Goal: Task Accomplishment & Management: Use online tool/utility

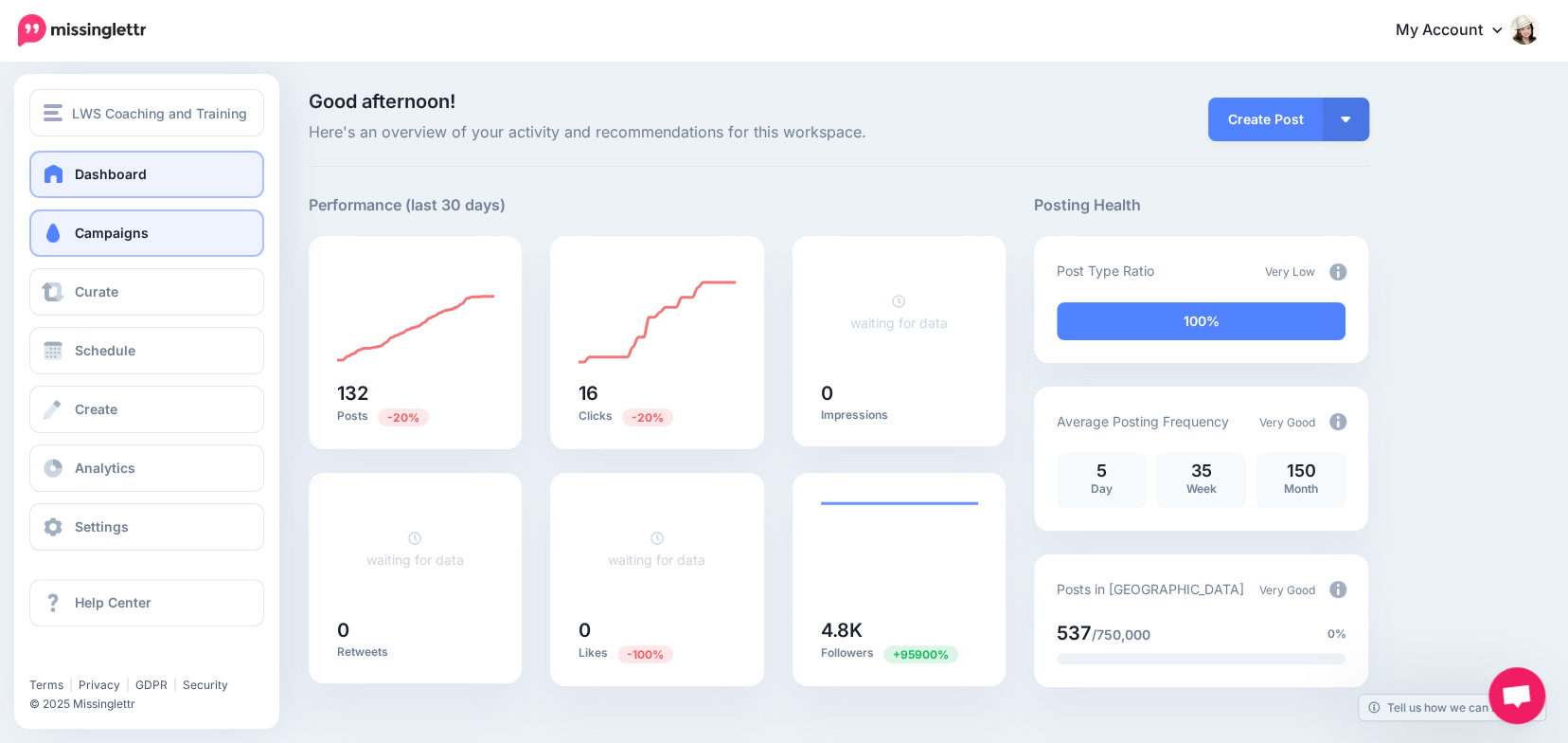
click at [50, 225] on span at bounding box center [54, 233] width 25 height 19
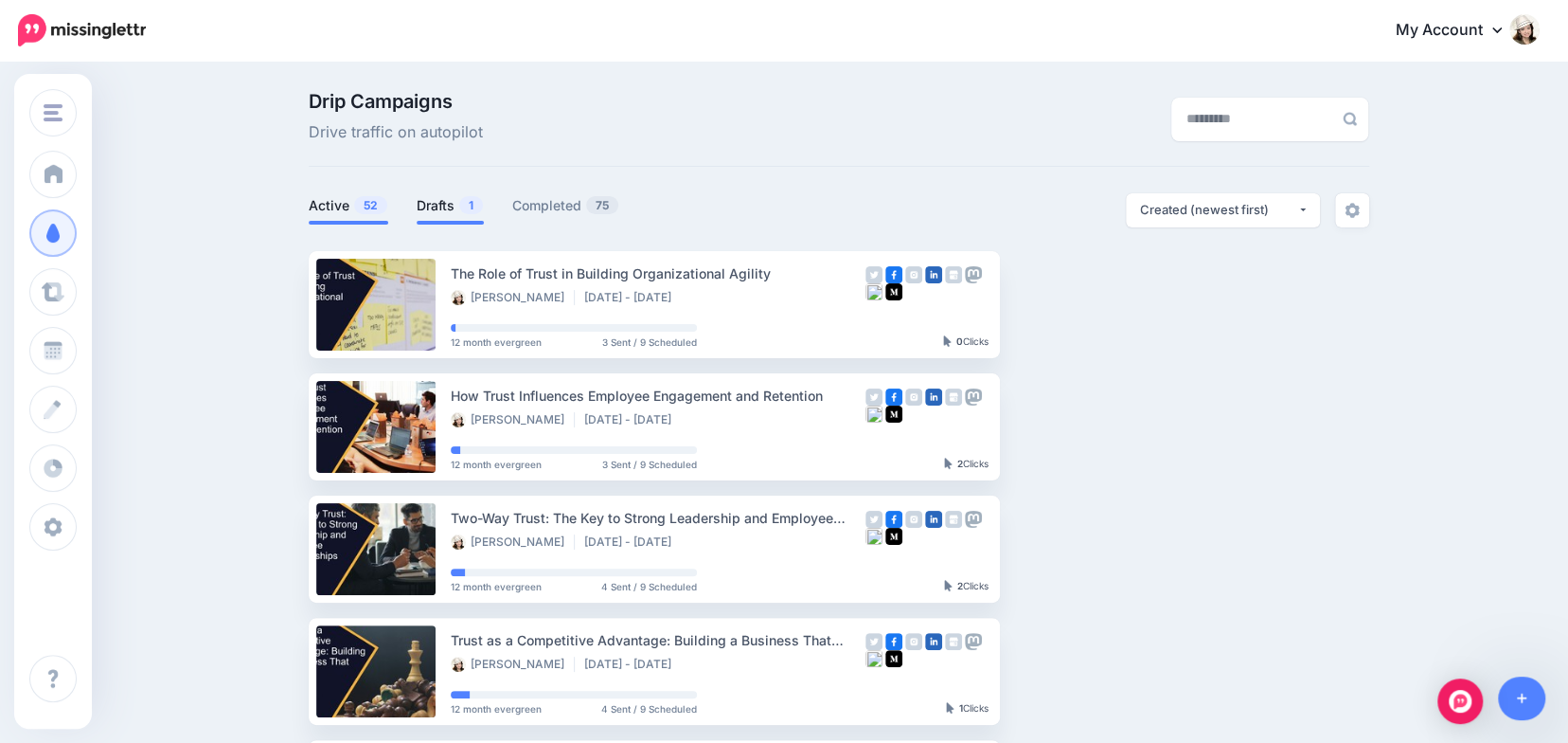
click at [439, 204] on link "Drafts 1" at bounding box center [450, 206] width 67 height 23
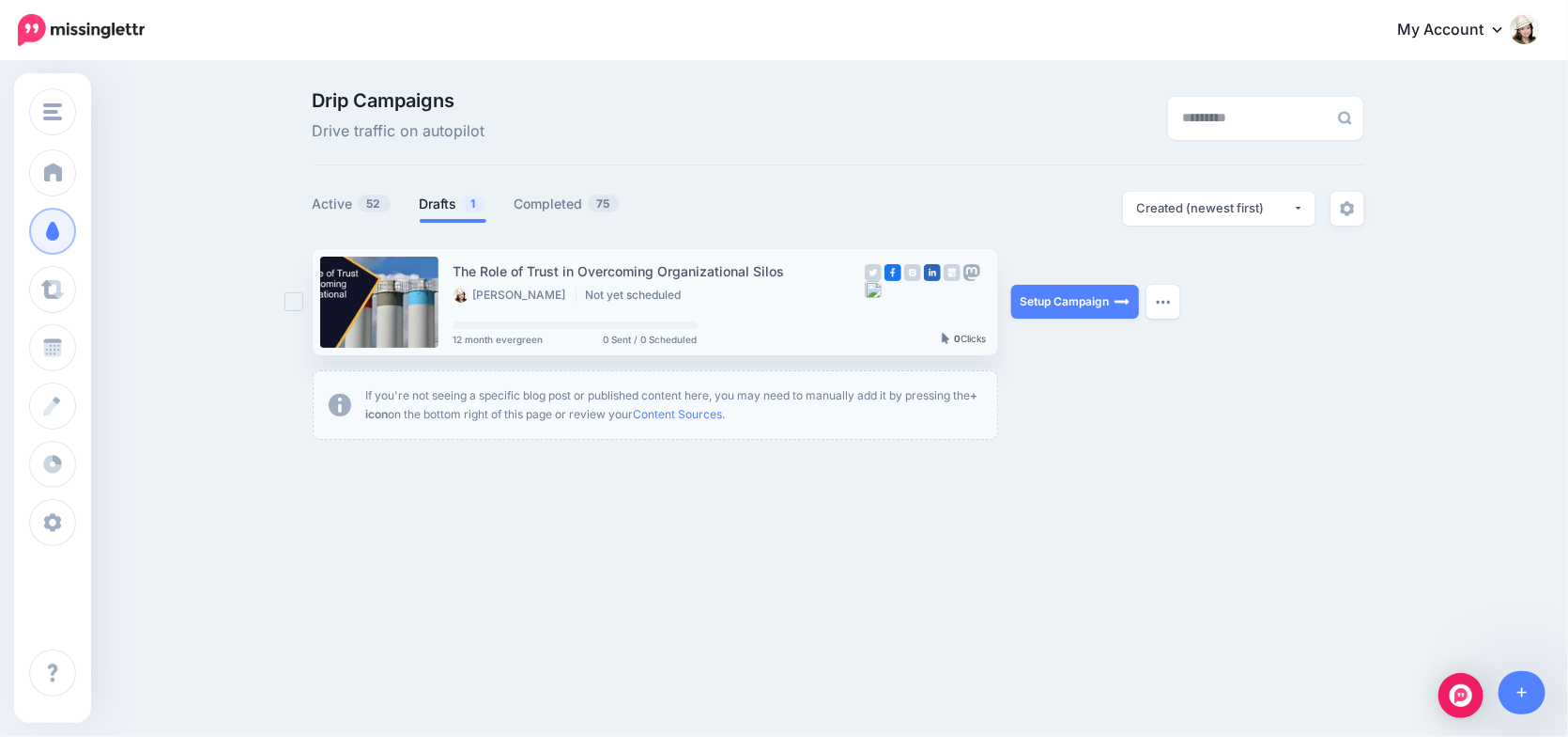
drag, startPoint x: 1050, startPoint y: 301, endPoint x: 846, endPoint y: 305, distance: 204.0
click at [1049, 301] on link "Setup Campaign" at bounding box center [1074, 302] width 128 height 34
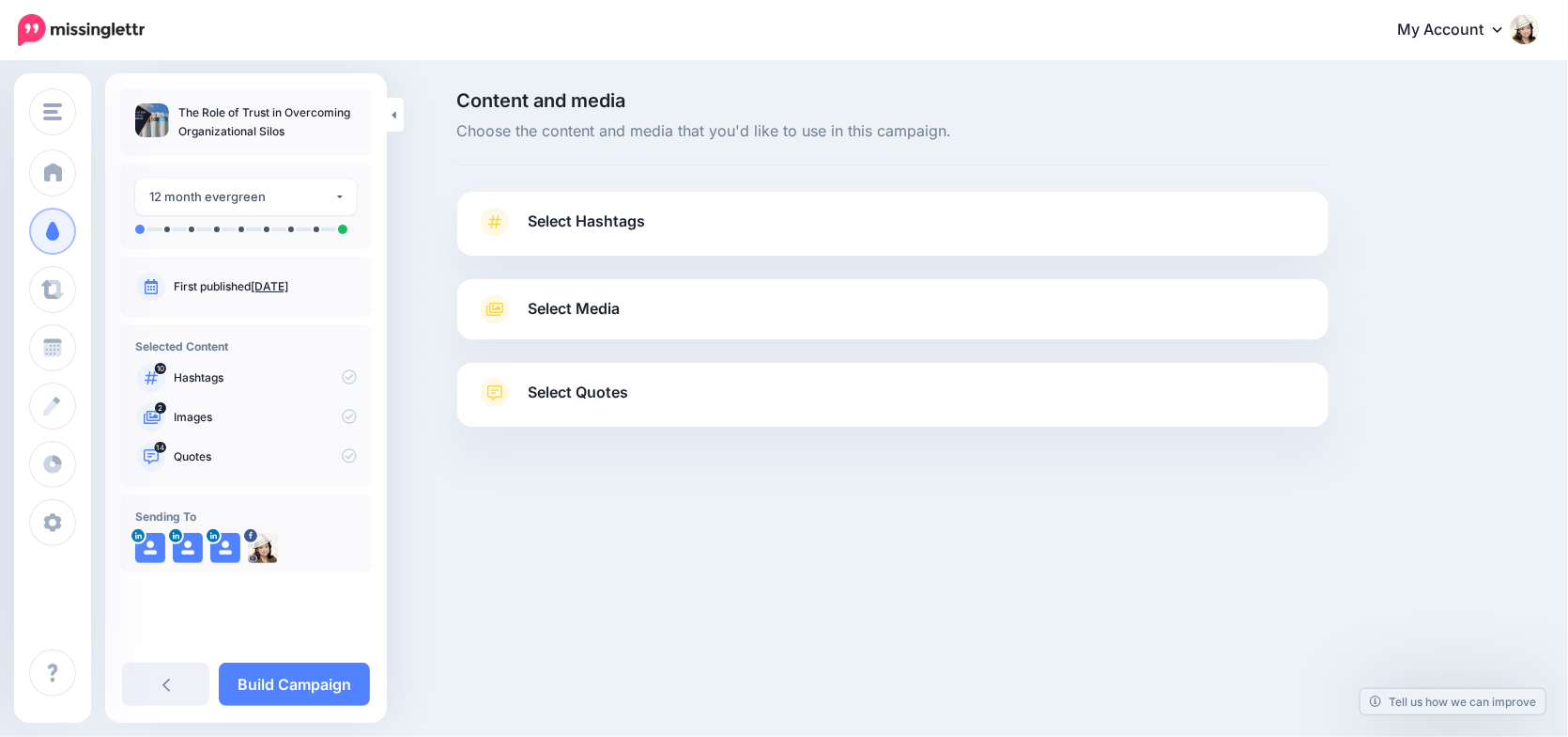
click at [594, 223] on span "Select Hashtags" at bounding box center [588, 221] width 118 height 26
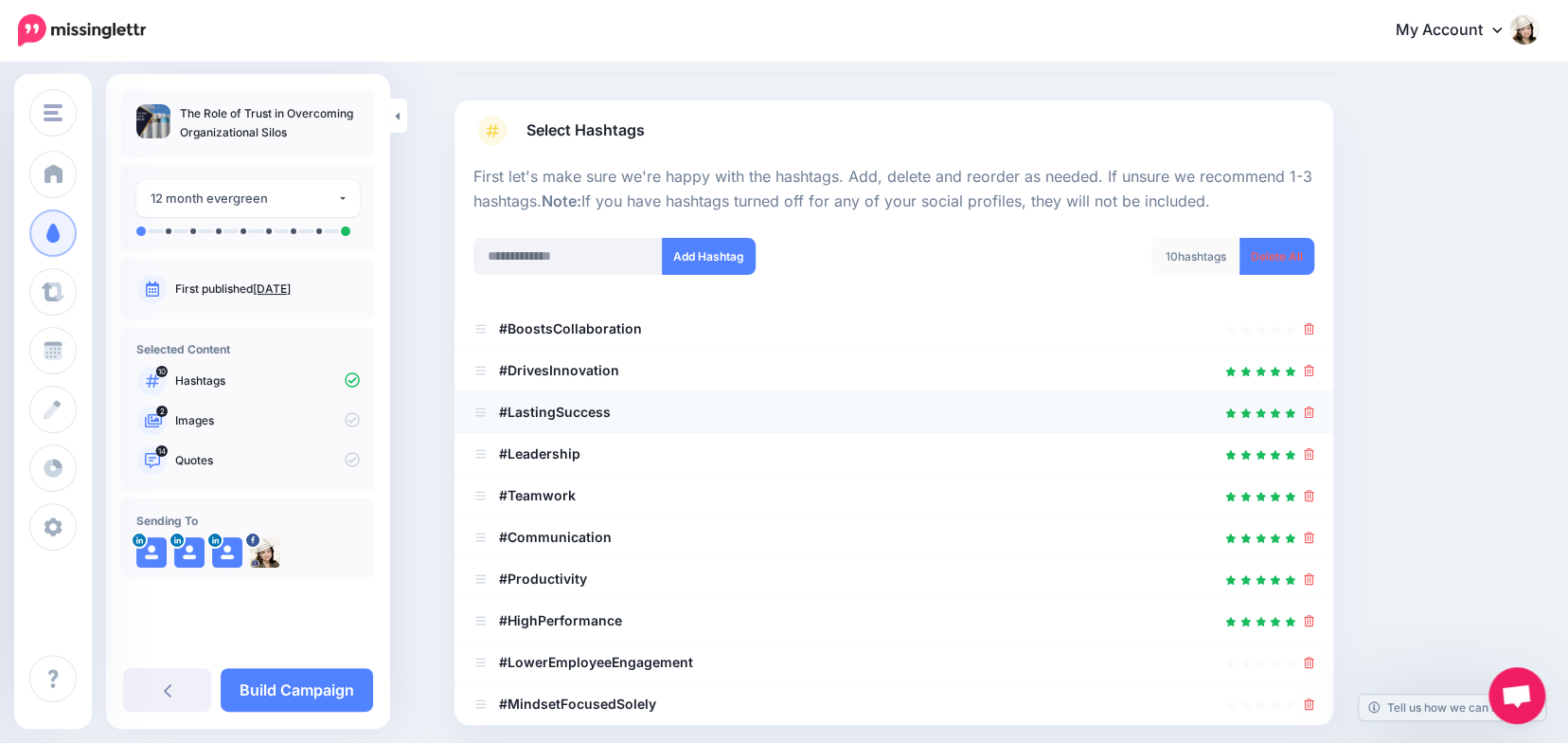
scroll to position [114, 0]
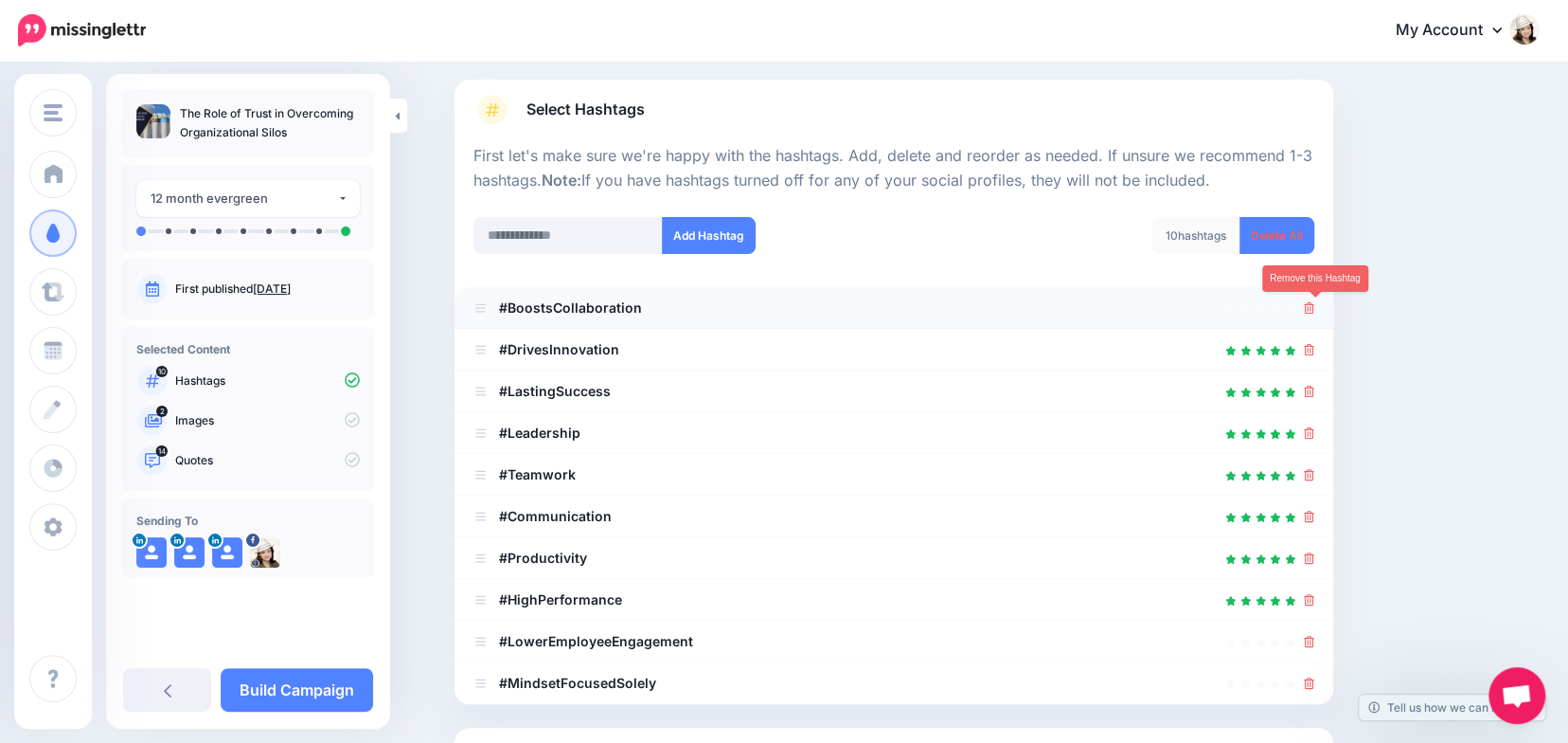
click at [1312, 306] on icon at bounding box center [1309, 308] width 11 height 11
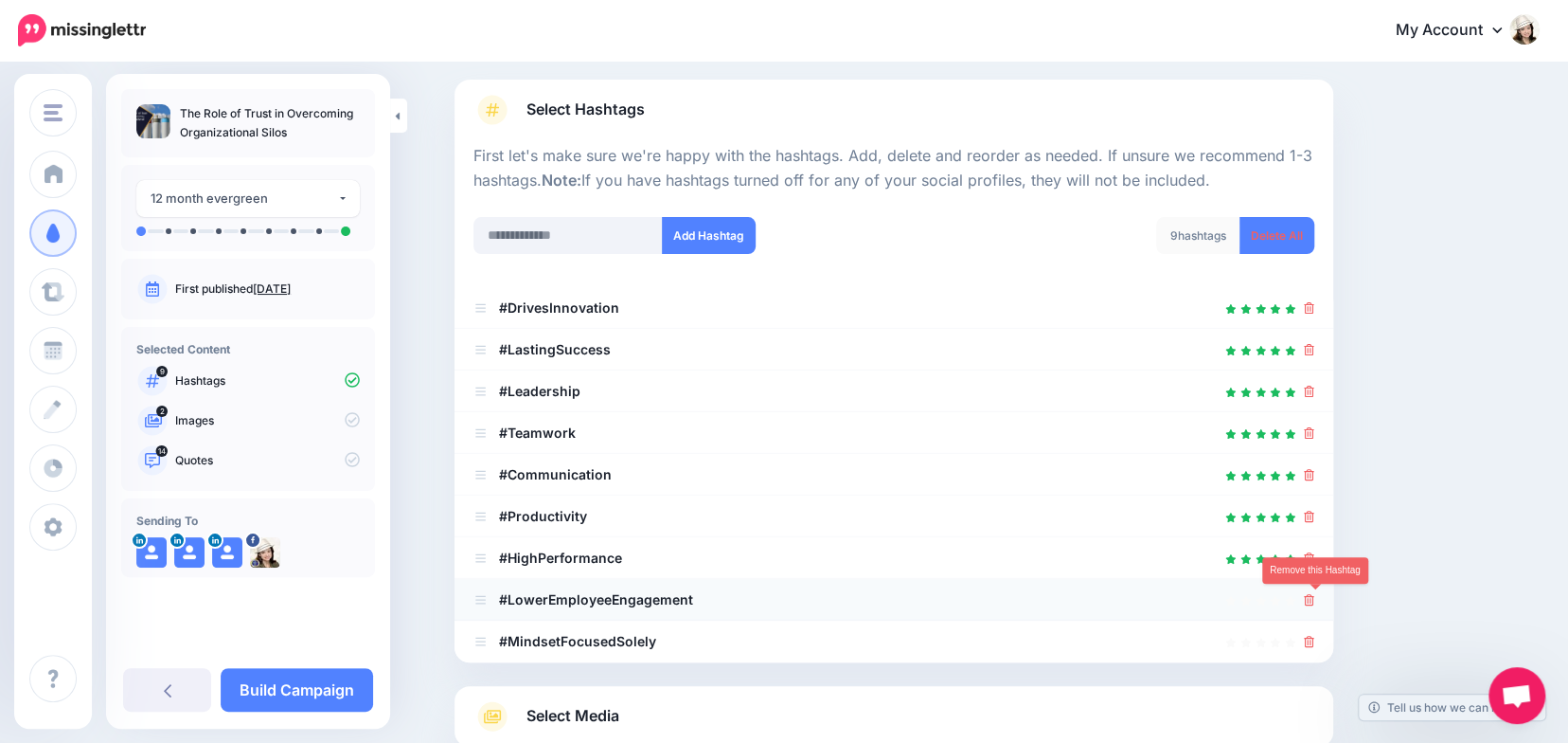
click at [1314, 598] on icon at bounding box center [1309, 599] width 11 height 11
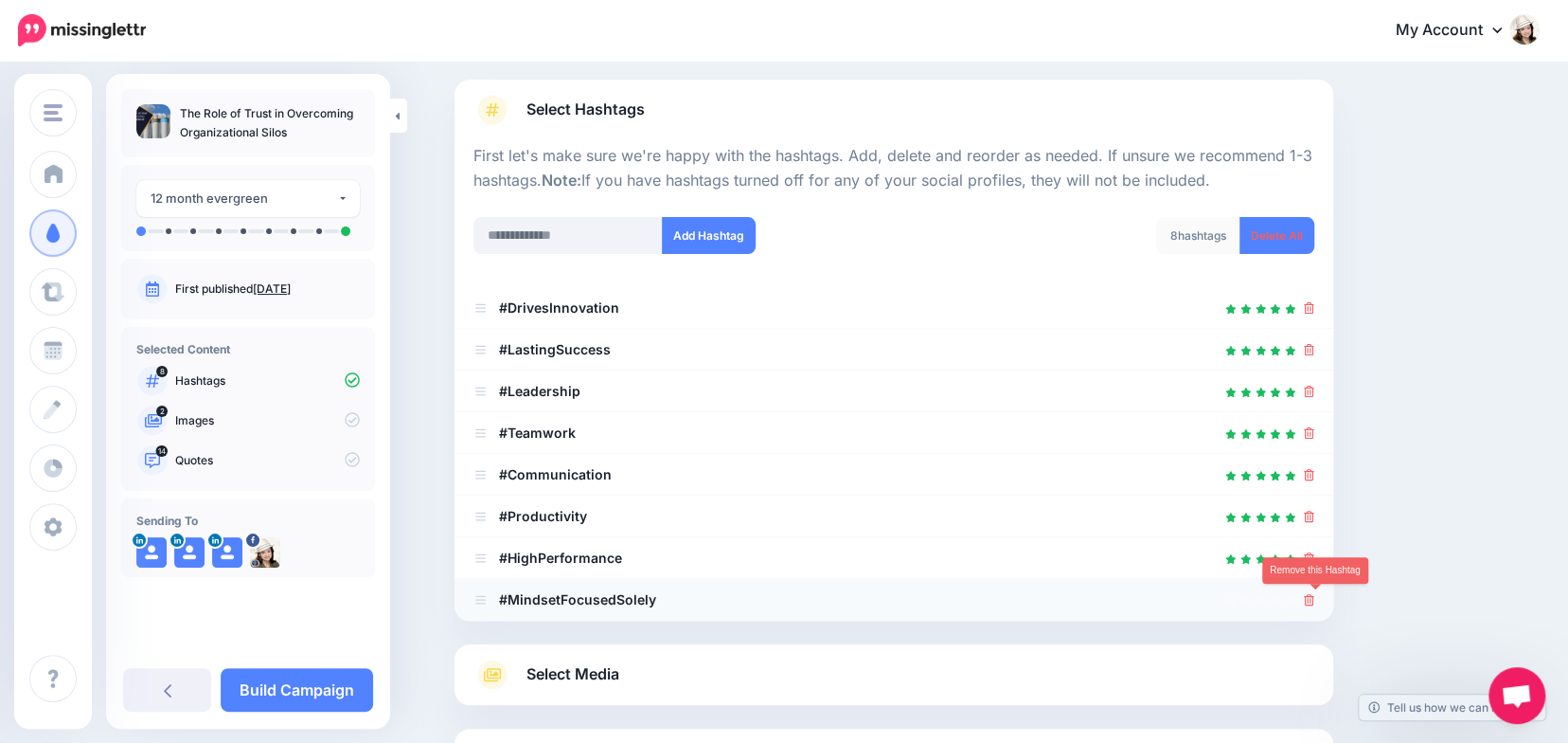
click at [1314, 598] on icon at bounding box center [1309, 599] width 11 height 11
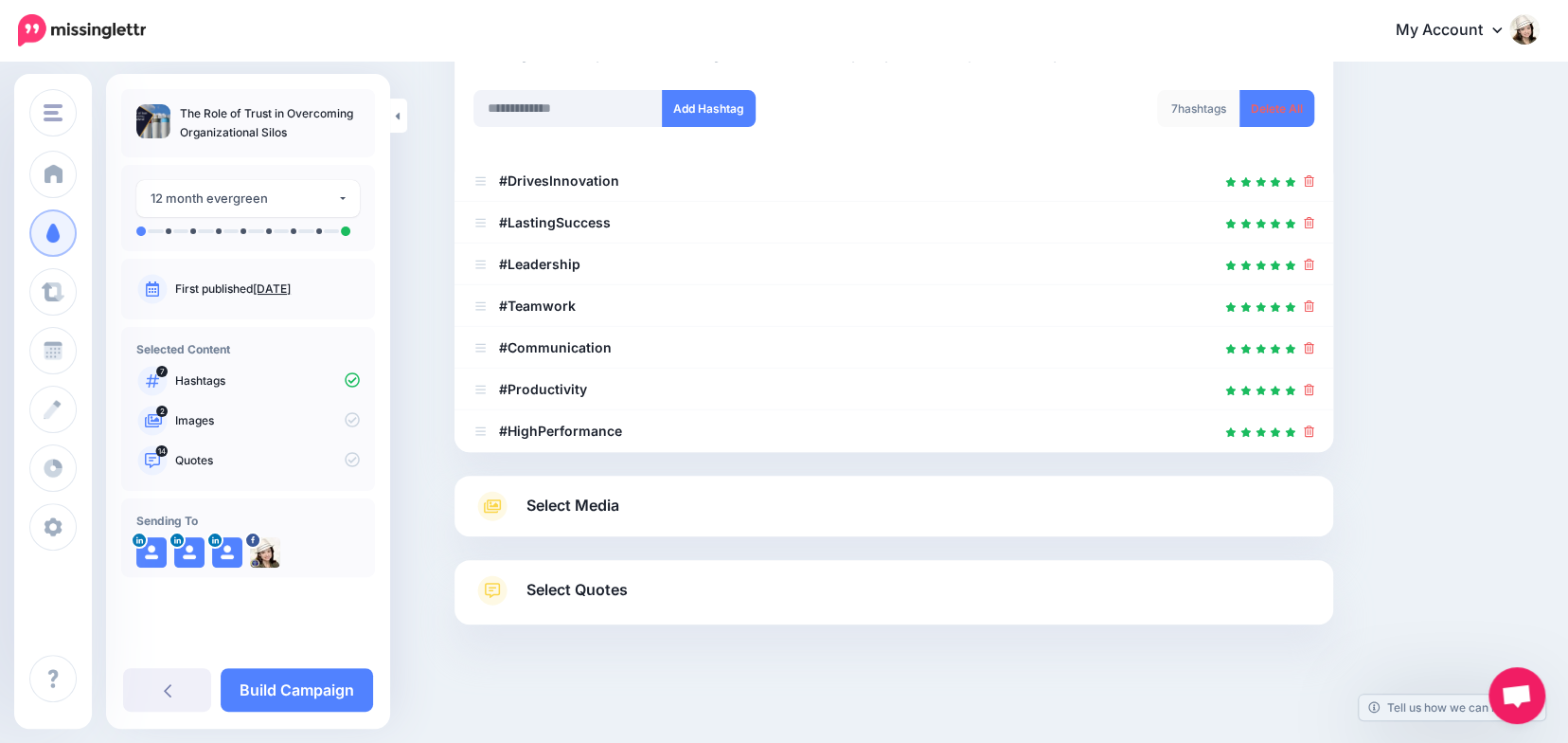
scroll to position [244, 0]
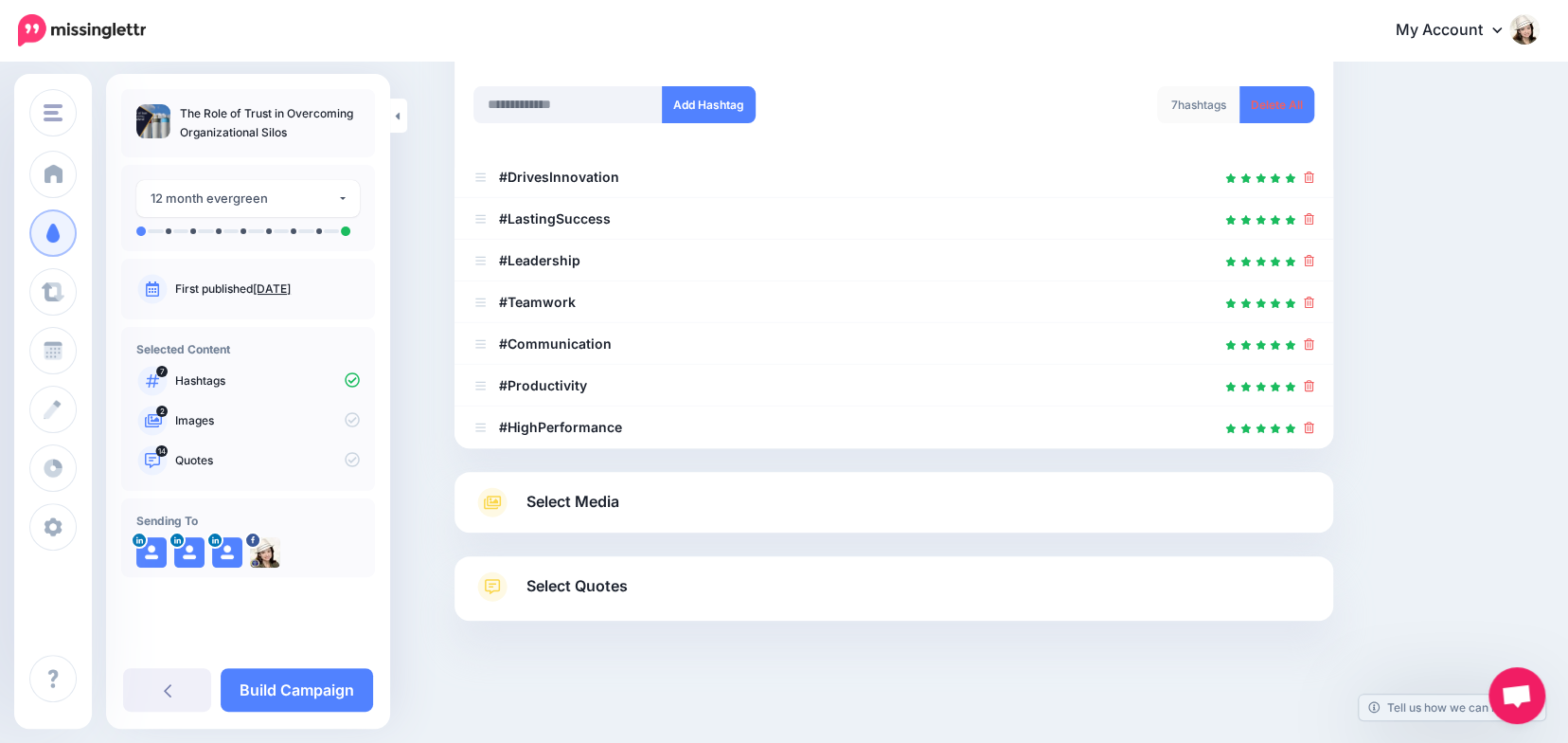
click at [1011, 490] on link "Select Media" at bounding box center [894, 502] width 840 height 31
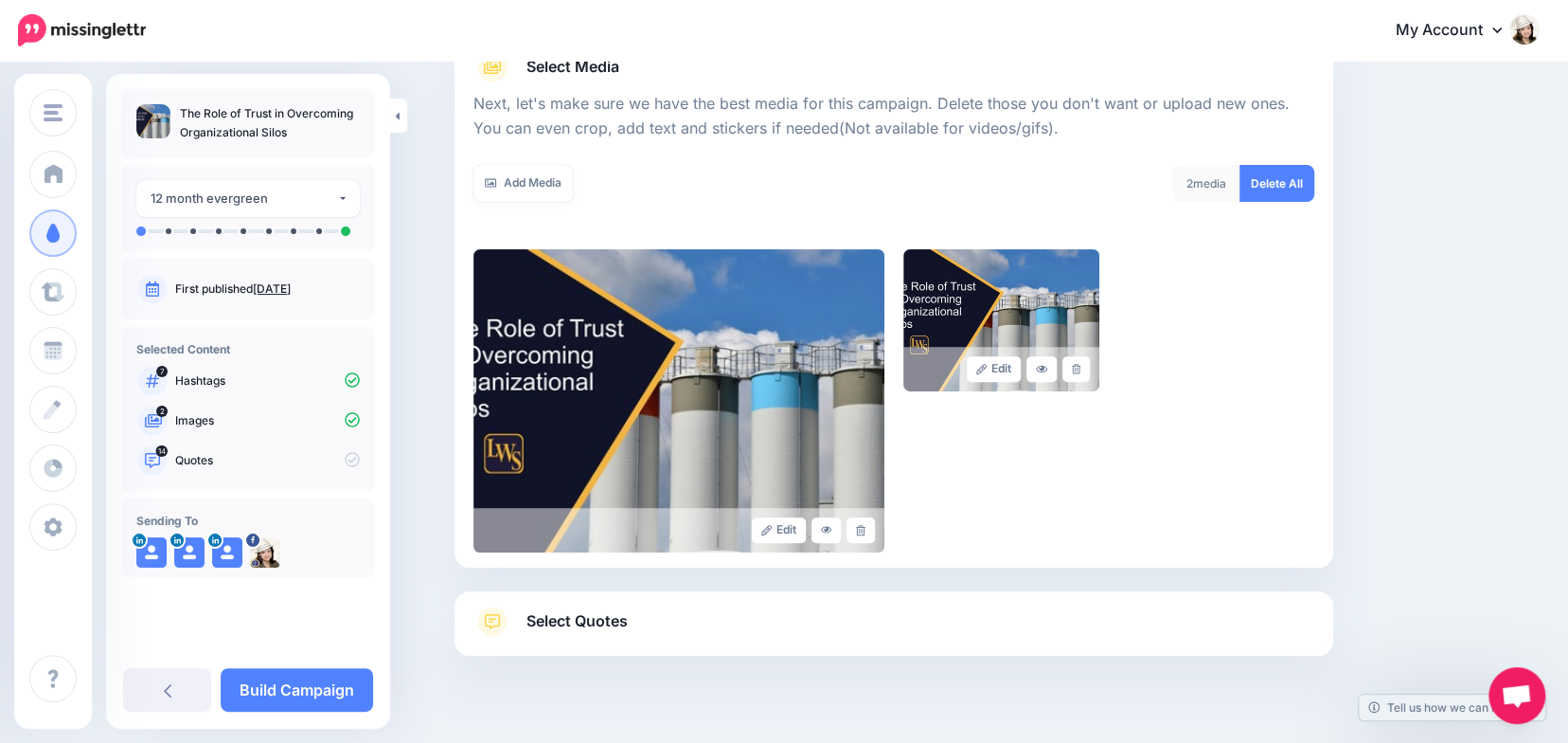
click at [974, 607] on link "Select Quotes" at bounding box center [894, 630] width 840 height 49
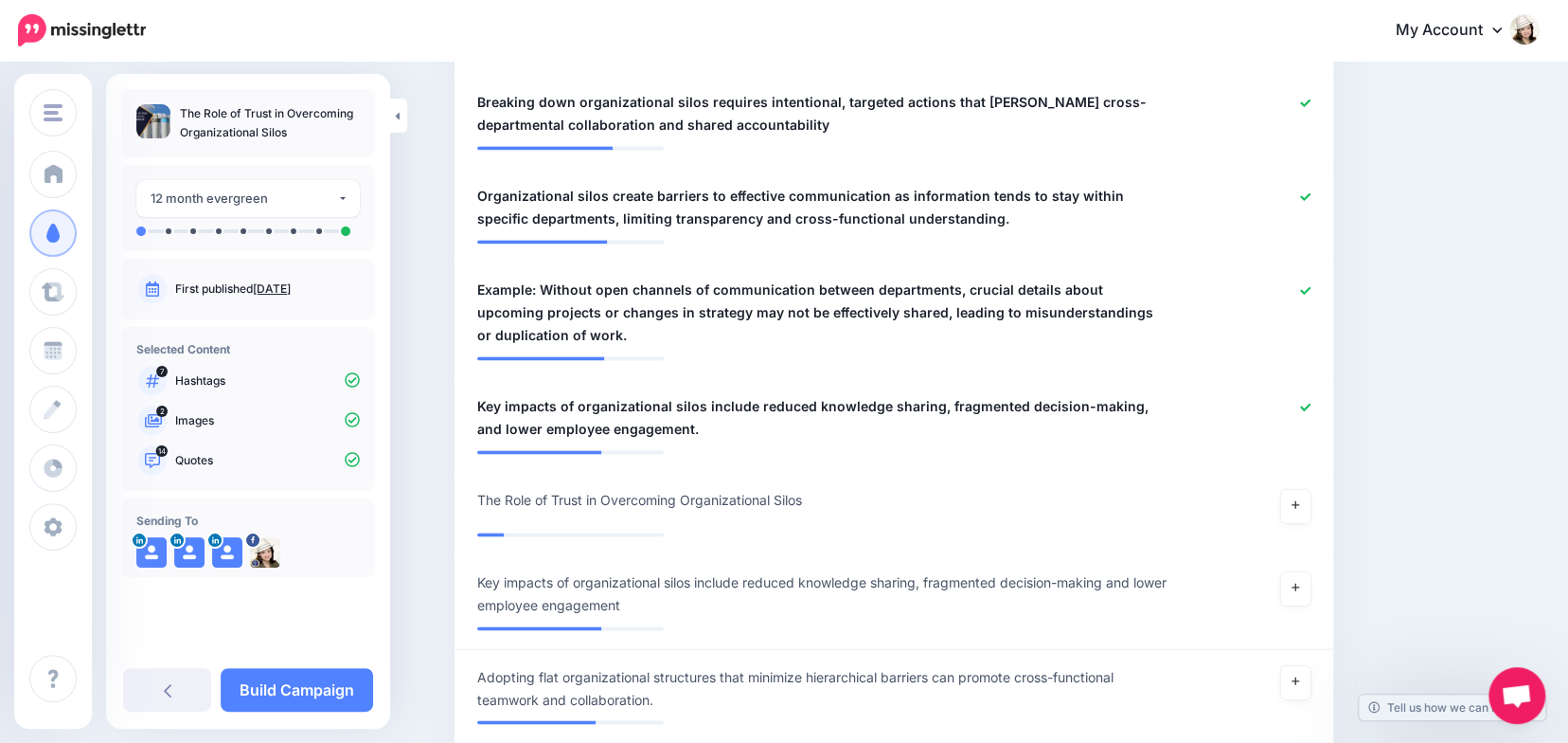
scroll to position [1617, 0]
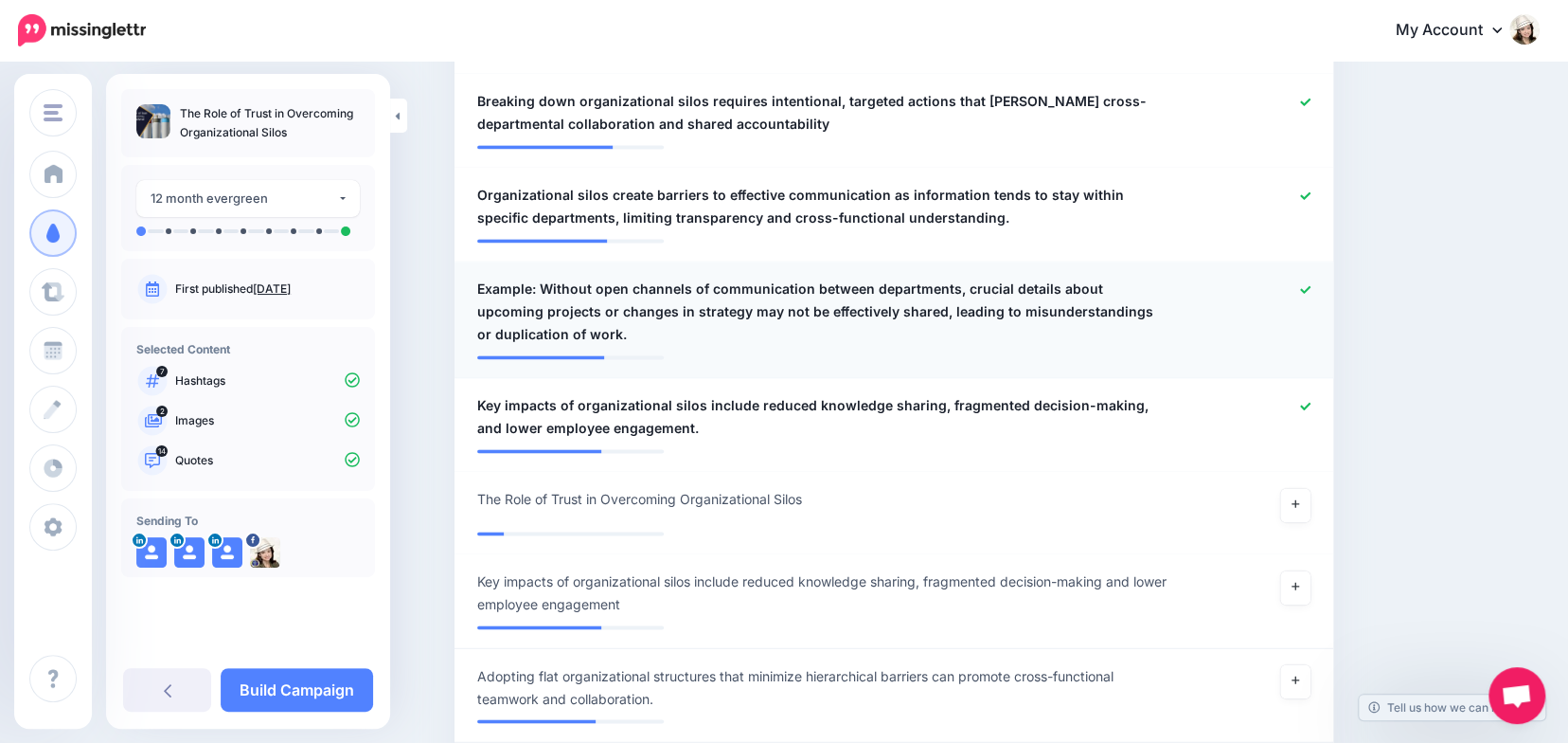
click at [549, 278] on span "Example: Without open channels of communication between departments, crucial de…" at bounding box center [822, 311] width 690 height 68
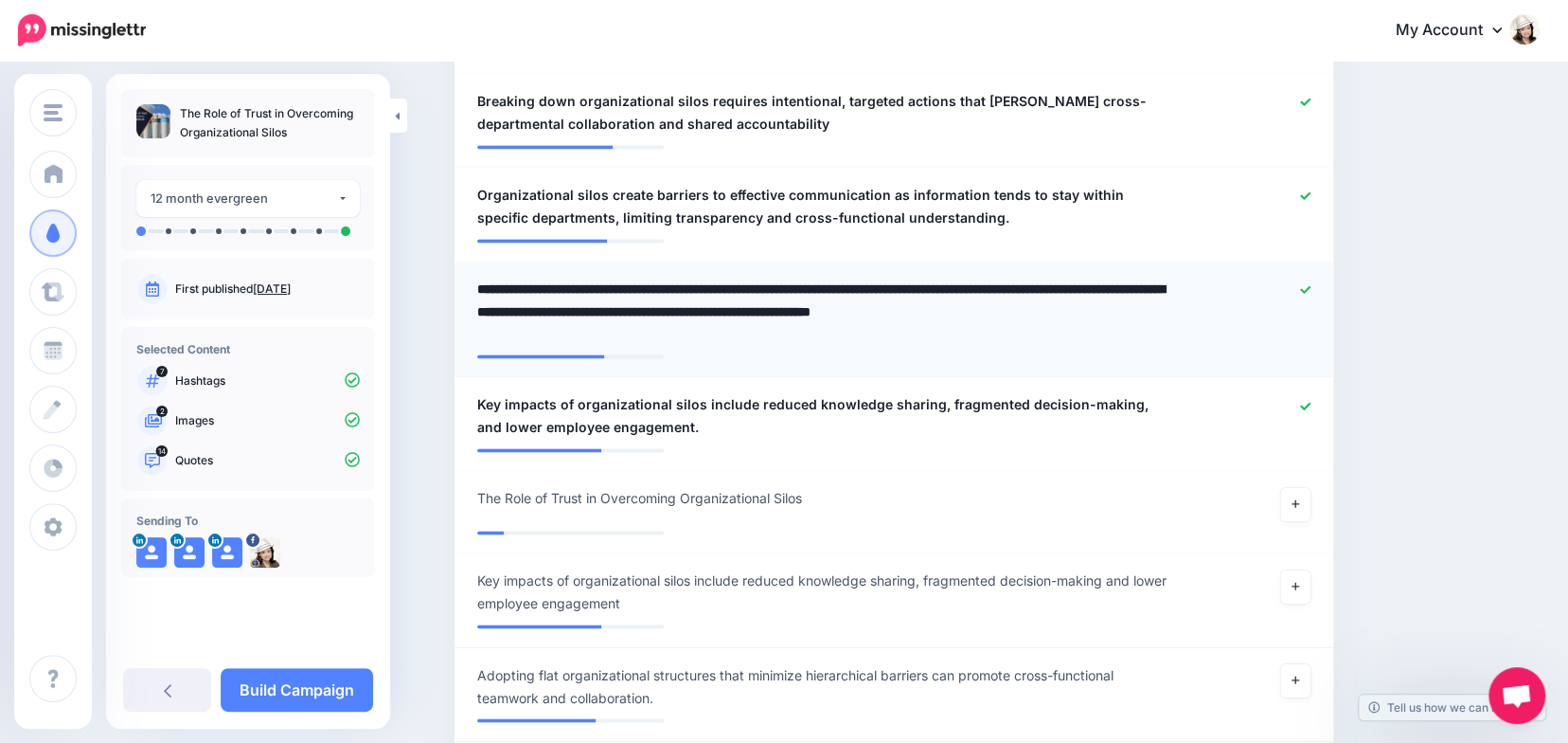
click at [549, 278] on textarea "**********" at bounding box center [822, 311] width 690 height 68
type textarea "**********"
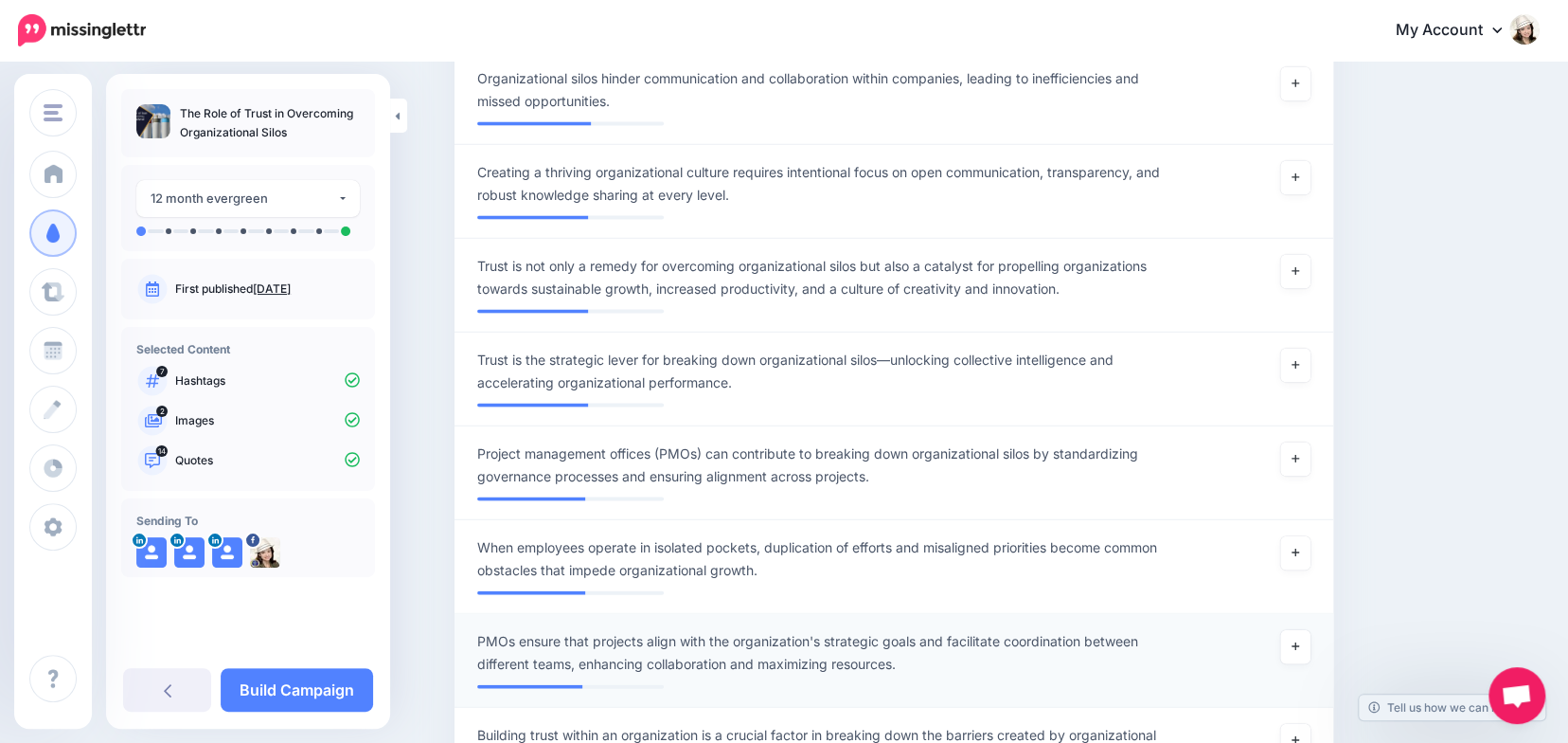
scroll to position [2285, 0]
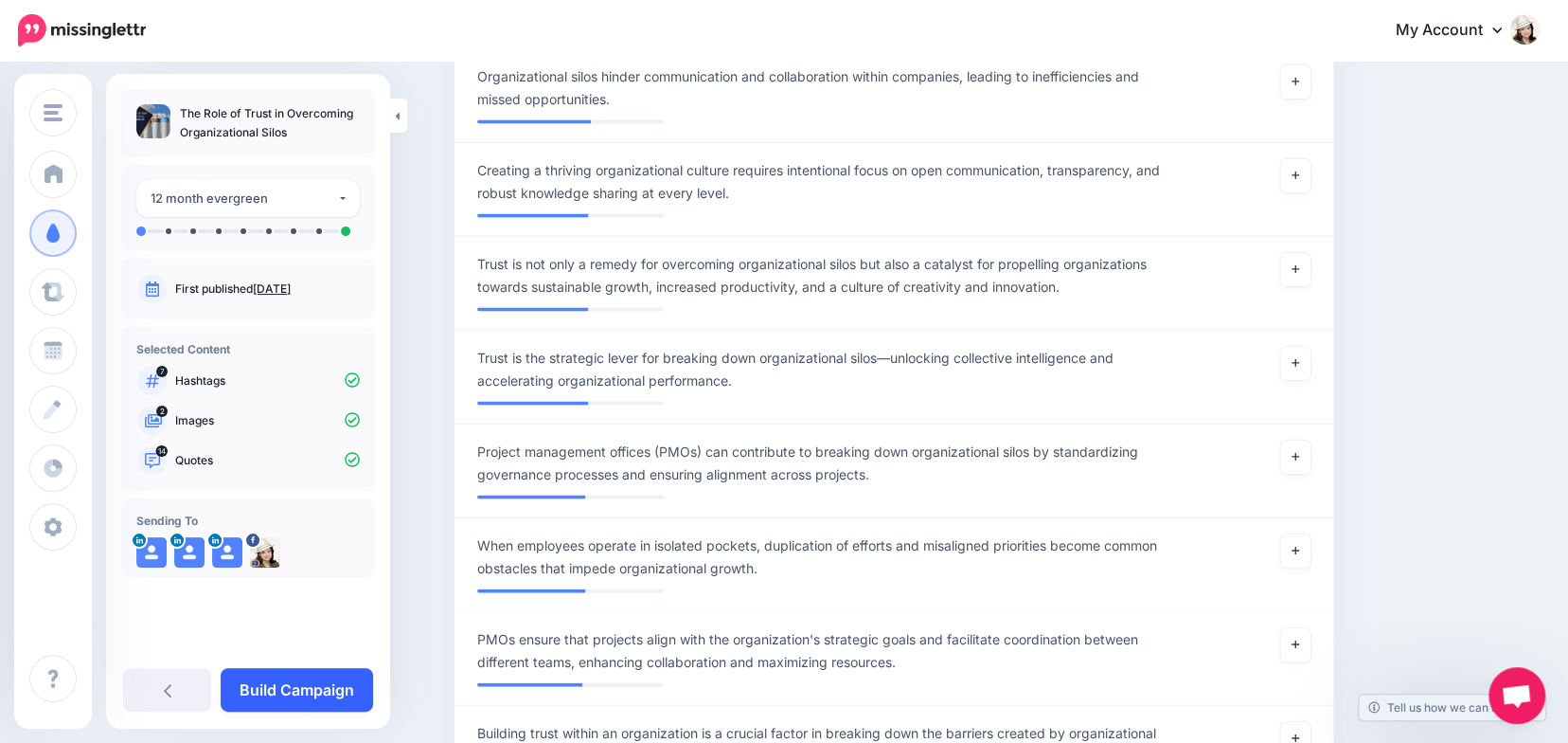
drag, startPoint x: 294, startPoint y: 687, endPoint x: 305, endPoint y: 669, distance: 21.1
click at [294, 686] on link "Build Campaign" at bounding box center [296, 689] width 152 height 44
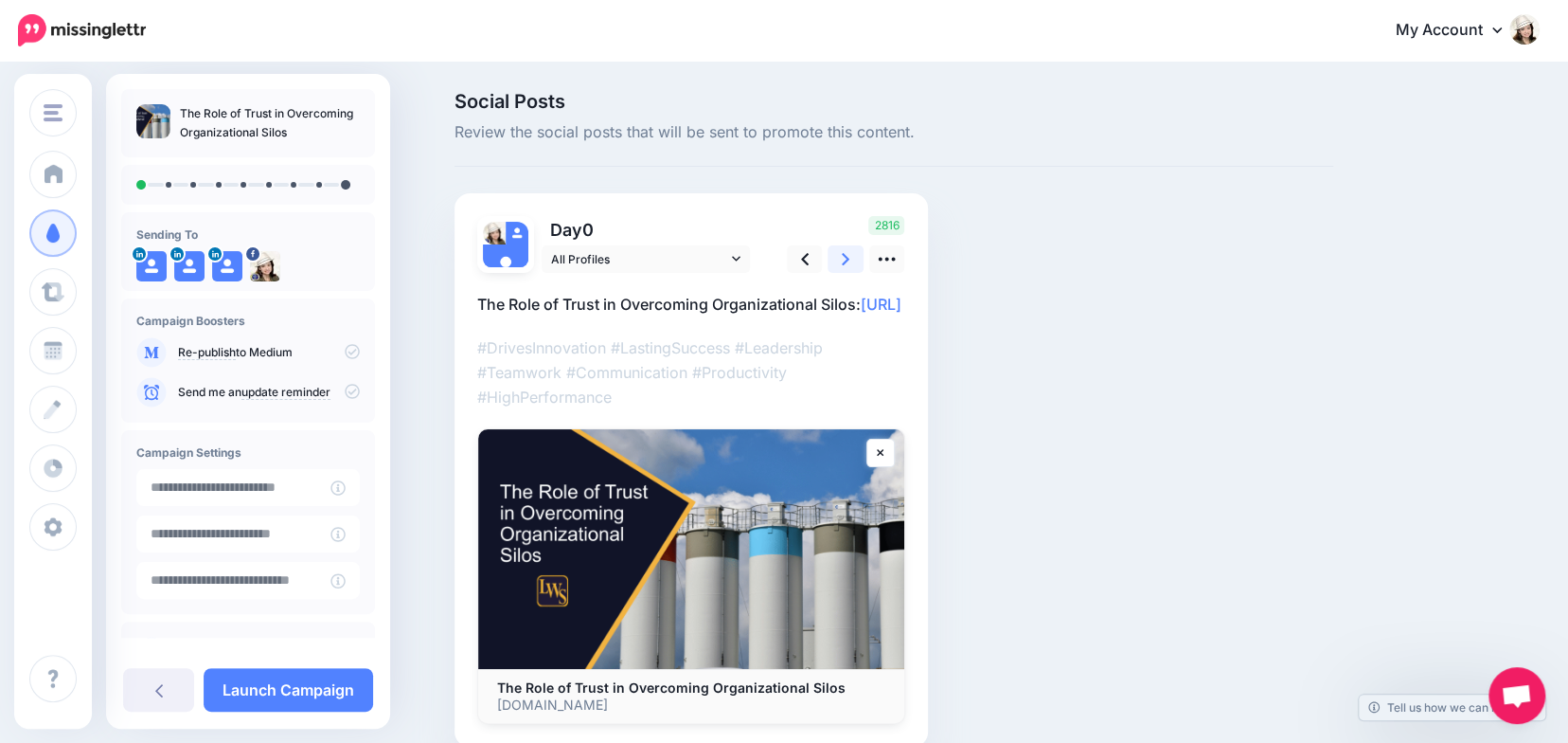
click at [849, 259] on icon at bounding box center [845, 259] width 8 height 20
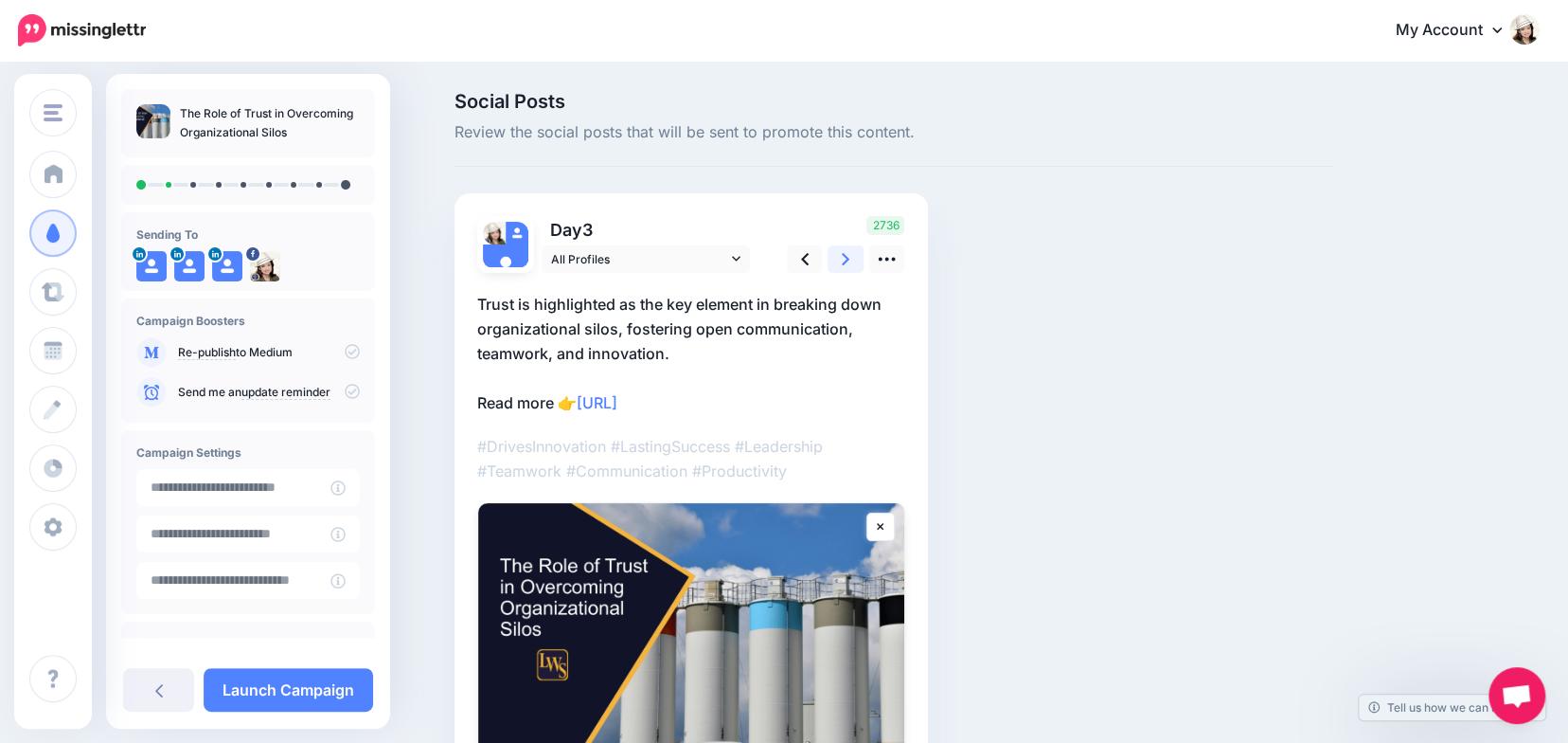
click at [849, 259] on icon at bounding box center [845, 259] width 8 height 20
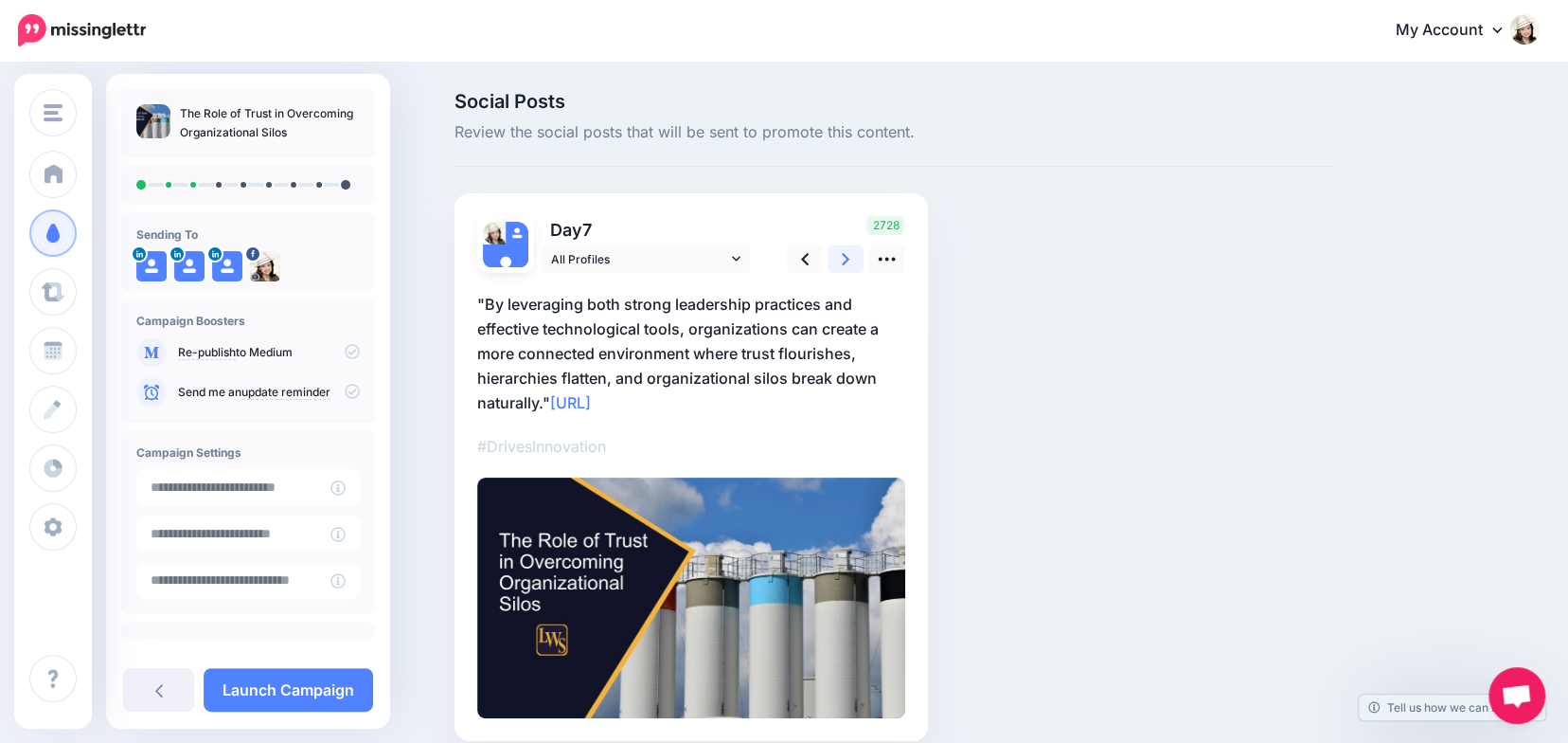
click at [849, 259] on icon at bounding box center [845, 259] width 8 height 20
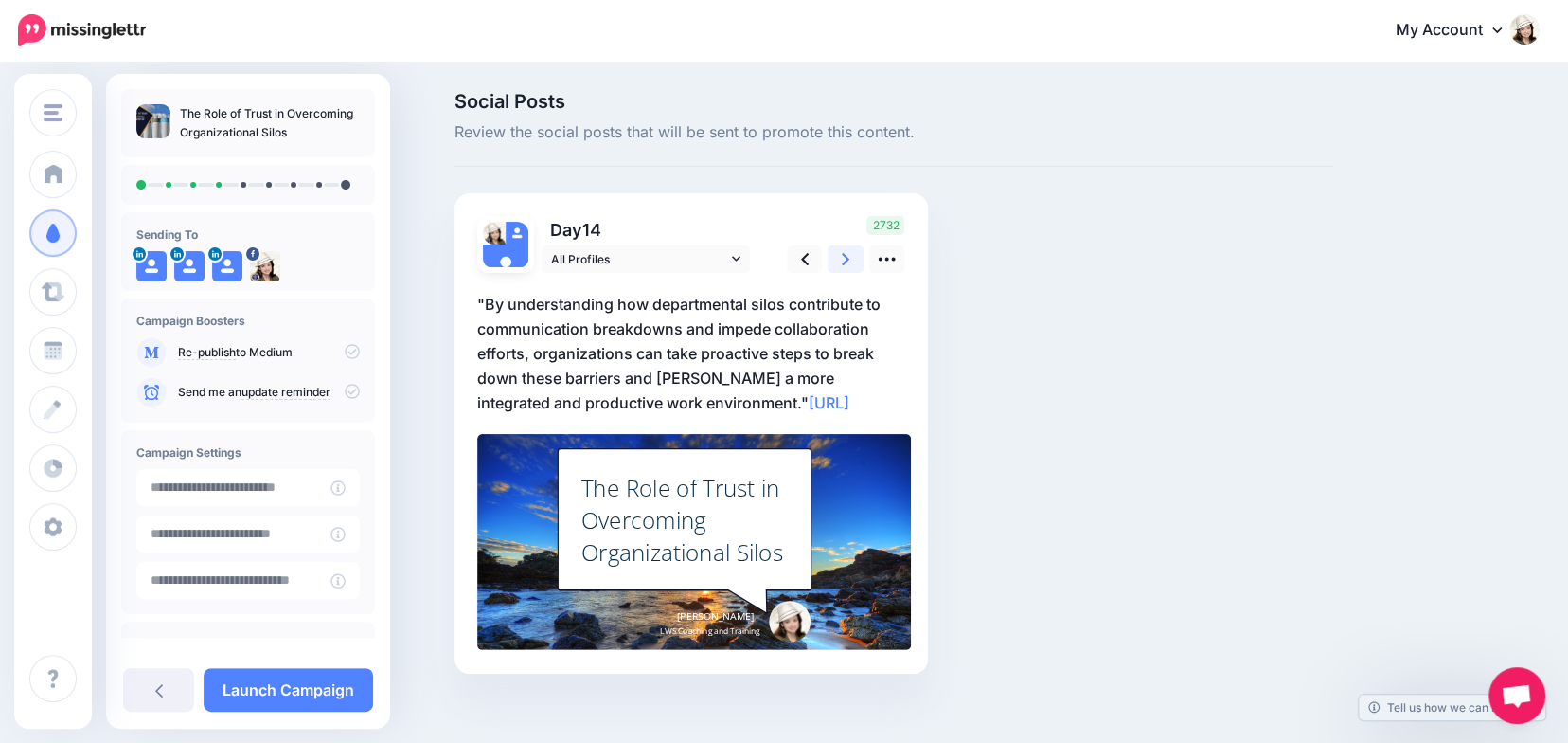
click at [849, 259] on icon at bounding box center [845, 259] width 8 height 20
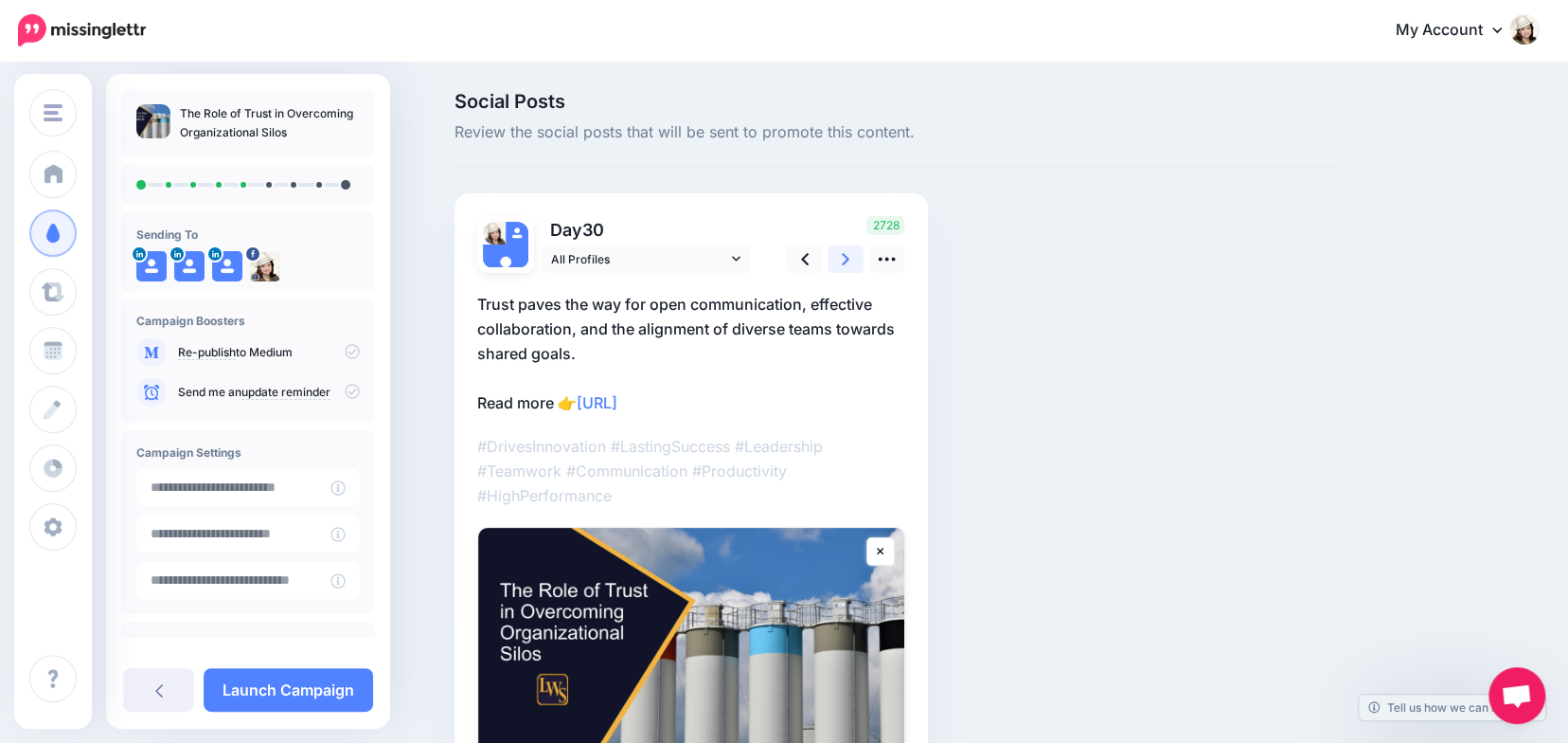
click at [849, 259] on icon at bounding box center [845, 259] width 8 height 20
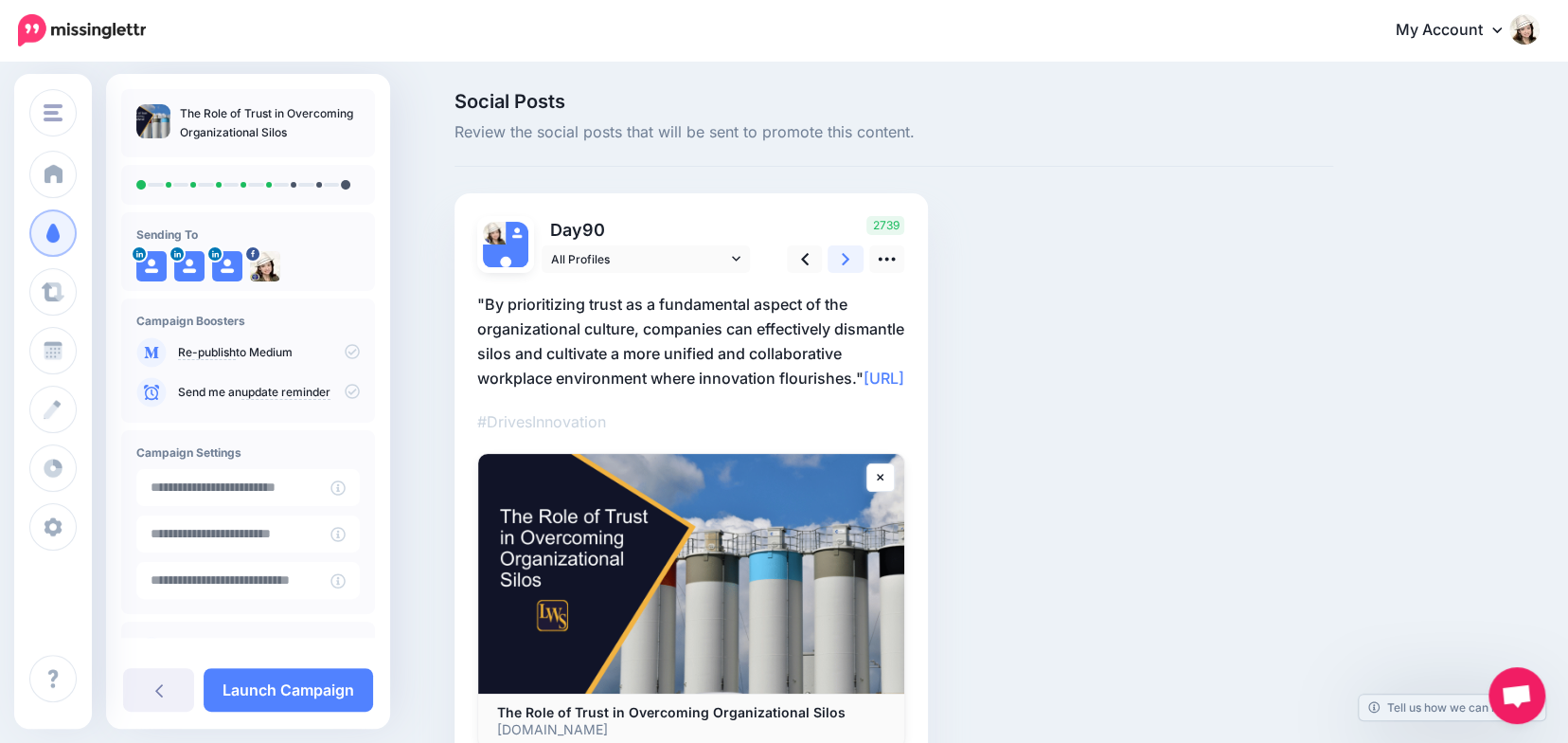
click at [849, 259] on icon at bounding box center [845, 259] width 8 height 20
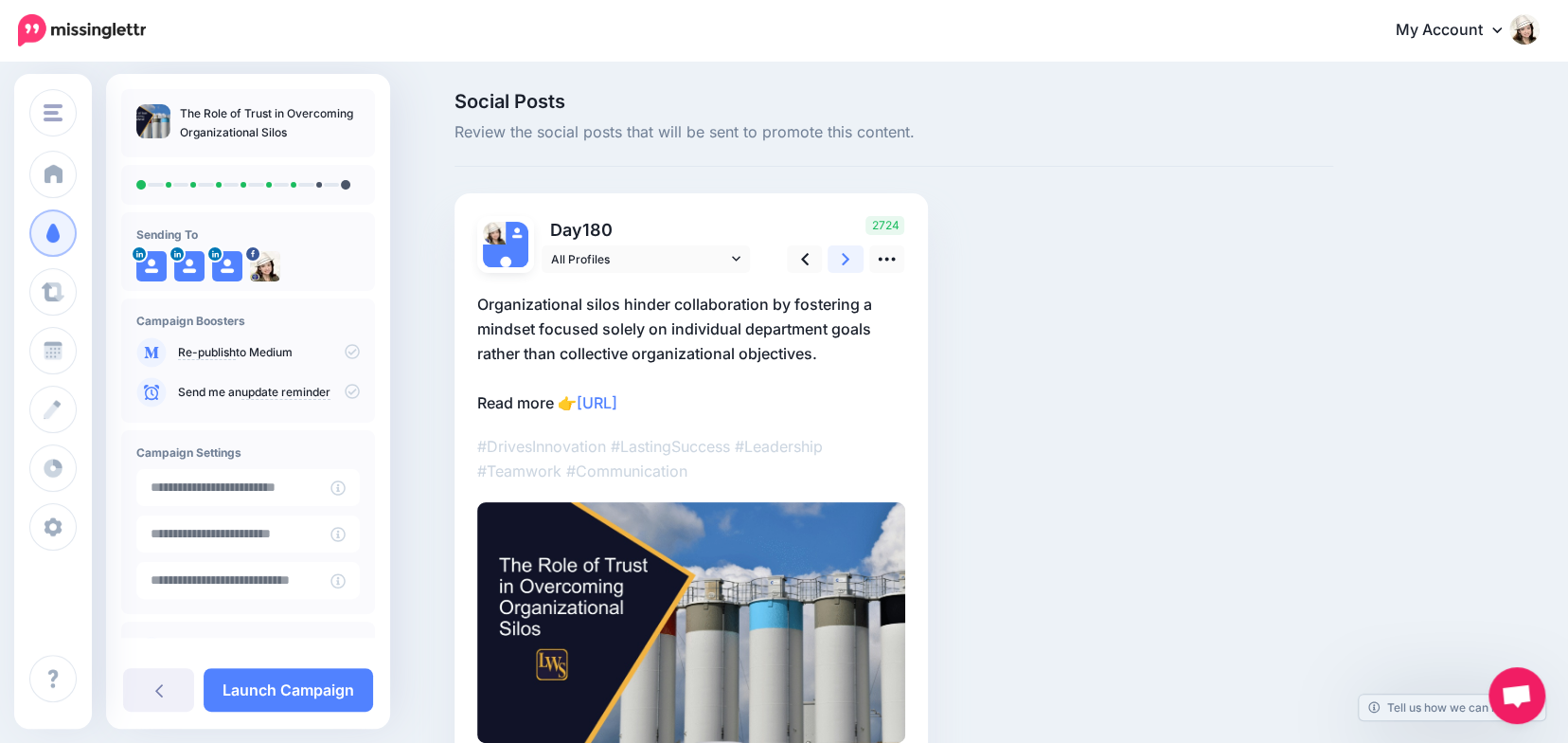
click at [849, 259] on icon at bounding box center [845, 259] width 8 height 20
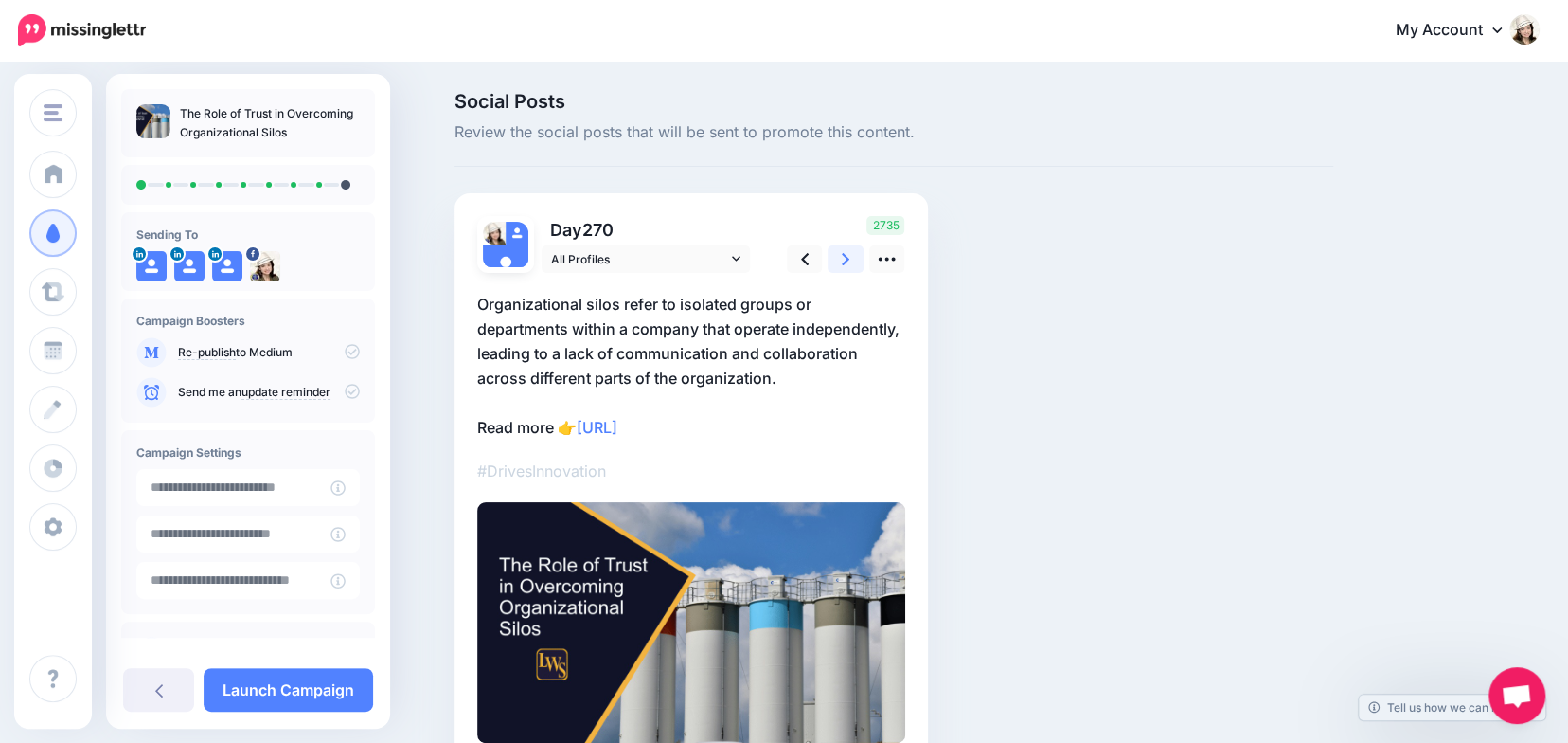
click at [849, 259] on icon at bounding box center [845, 259] width 8 height 20
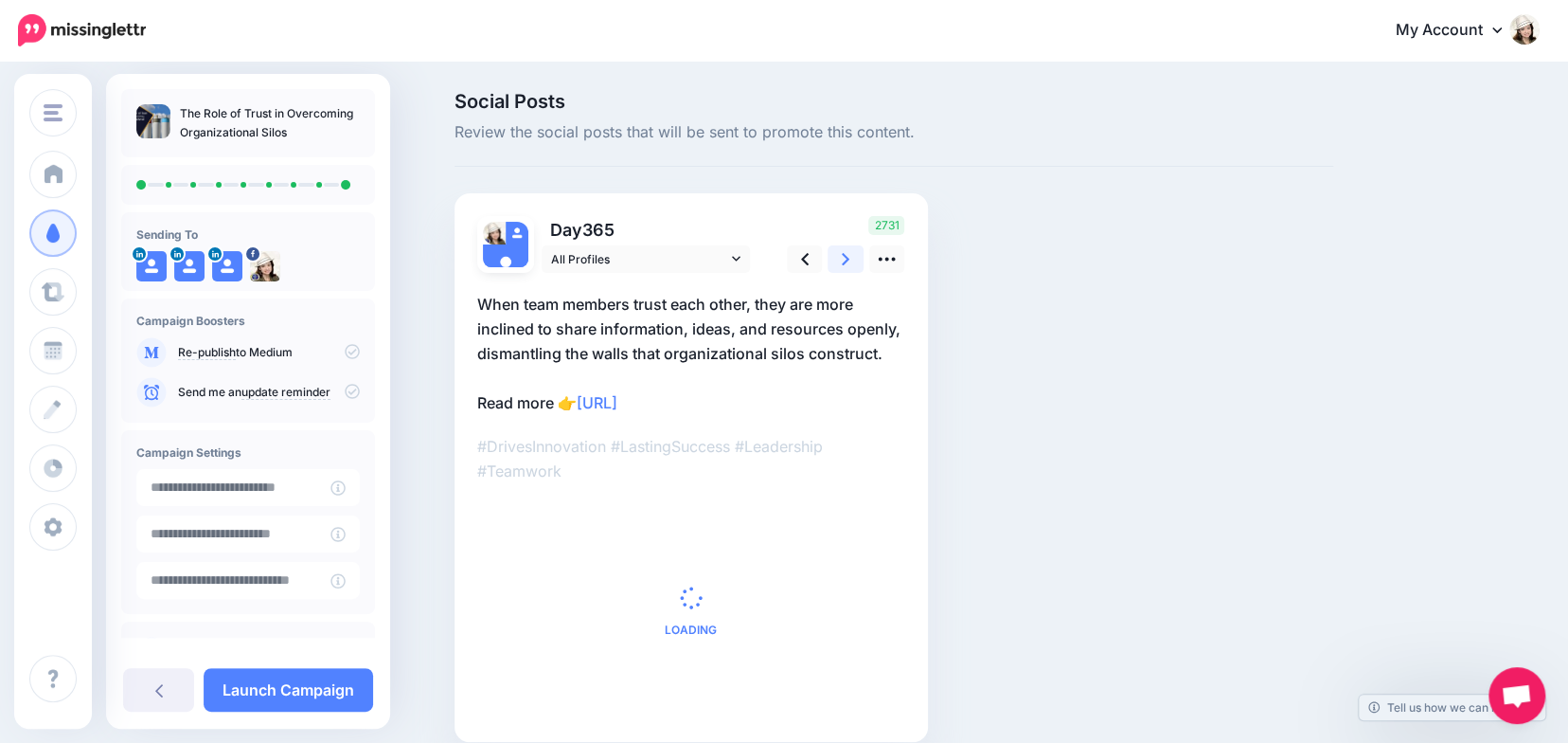
click at [849, 259] on icon at bounding box center [845, 259] width 8 height 20
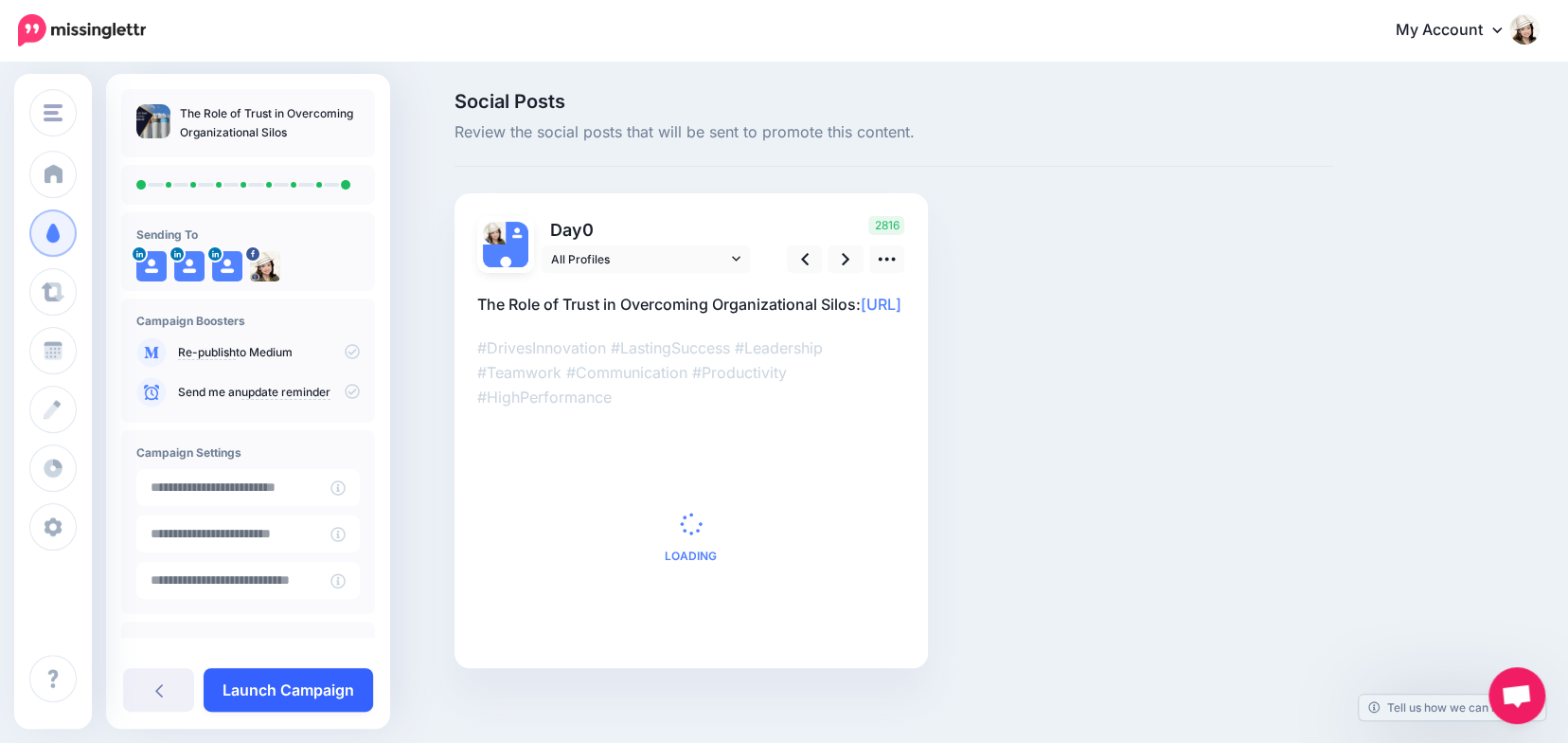
click at [258, 691] on link "Launch Campaign" at bounding box center [288, 689] width 169 height 44
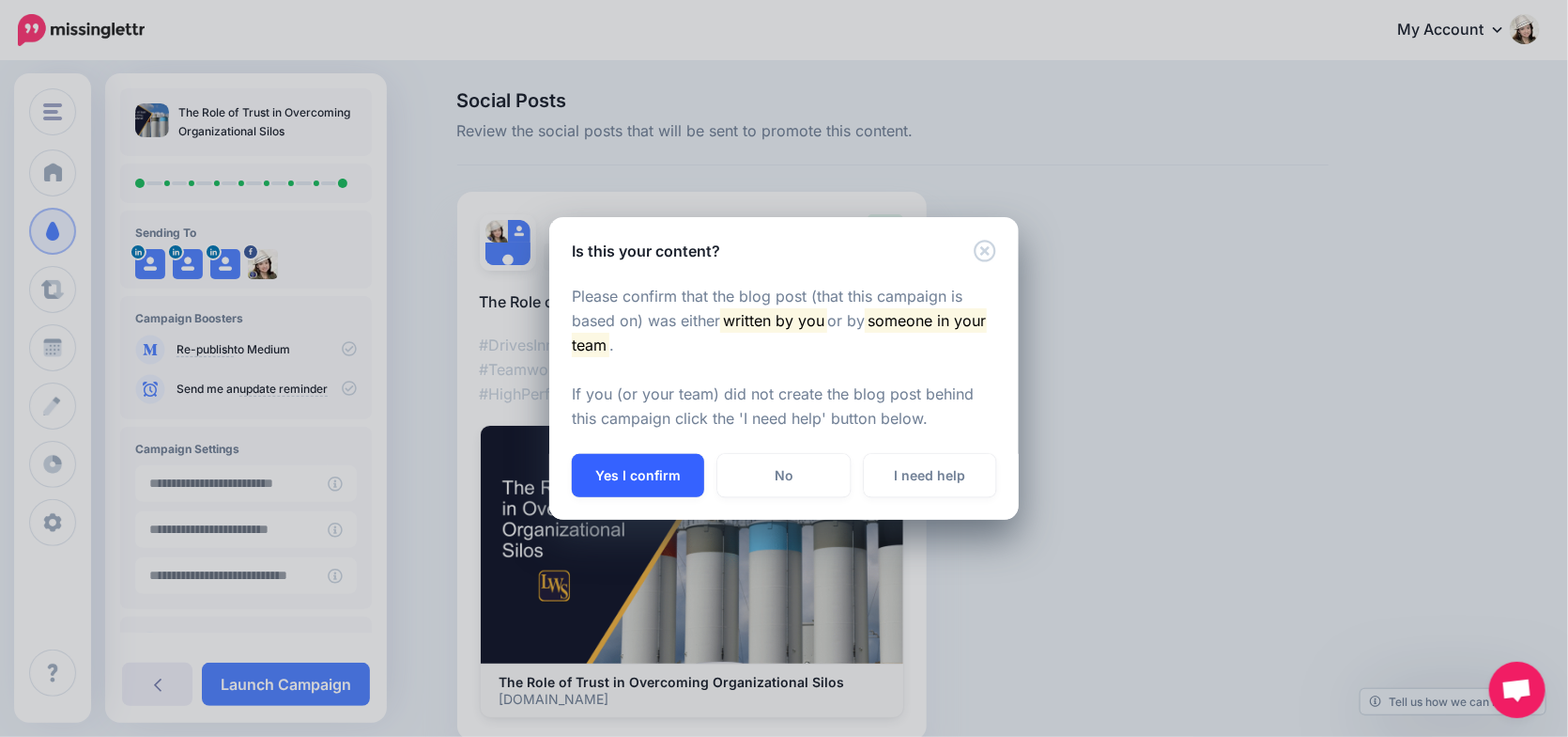
click at [611, 478] on button "Yes I confirm" at bounding box center [637, 476] width 132 height 44
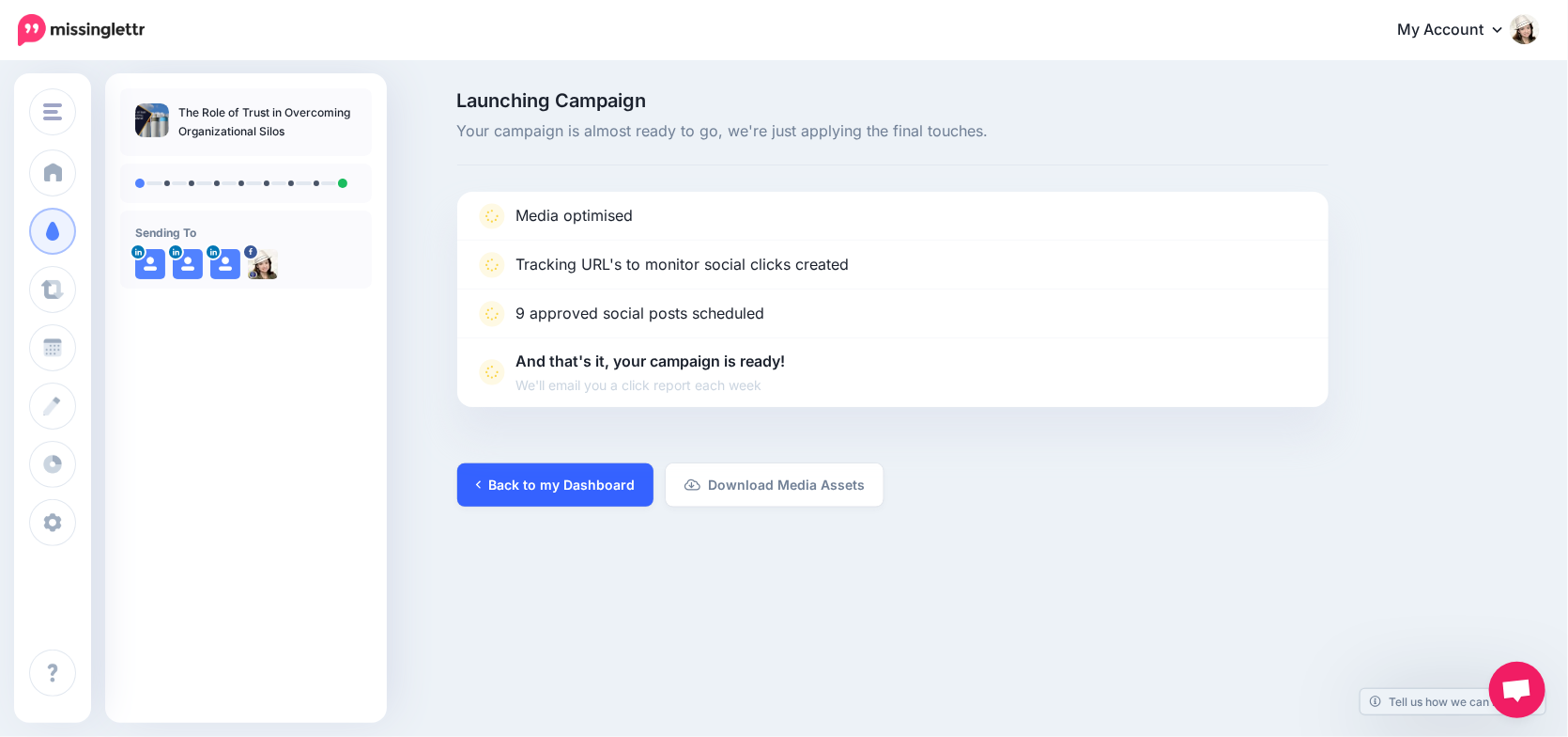
click at [532, 486] on link "Back to my Dashboard" at bounding box center [555, 485] width 196 height 44
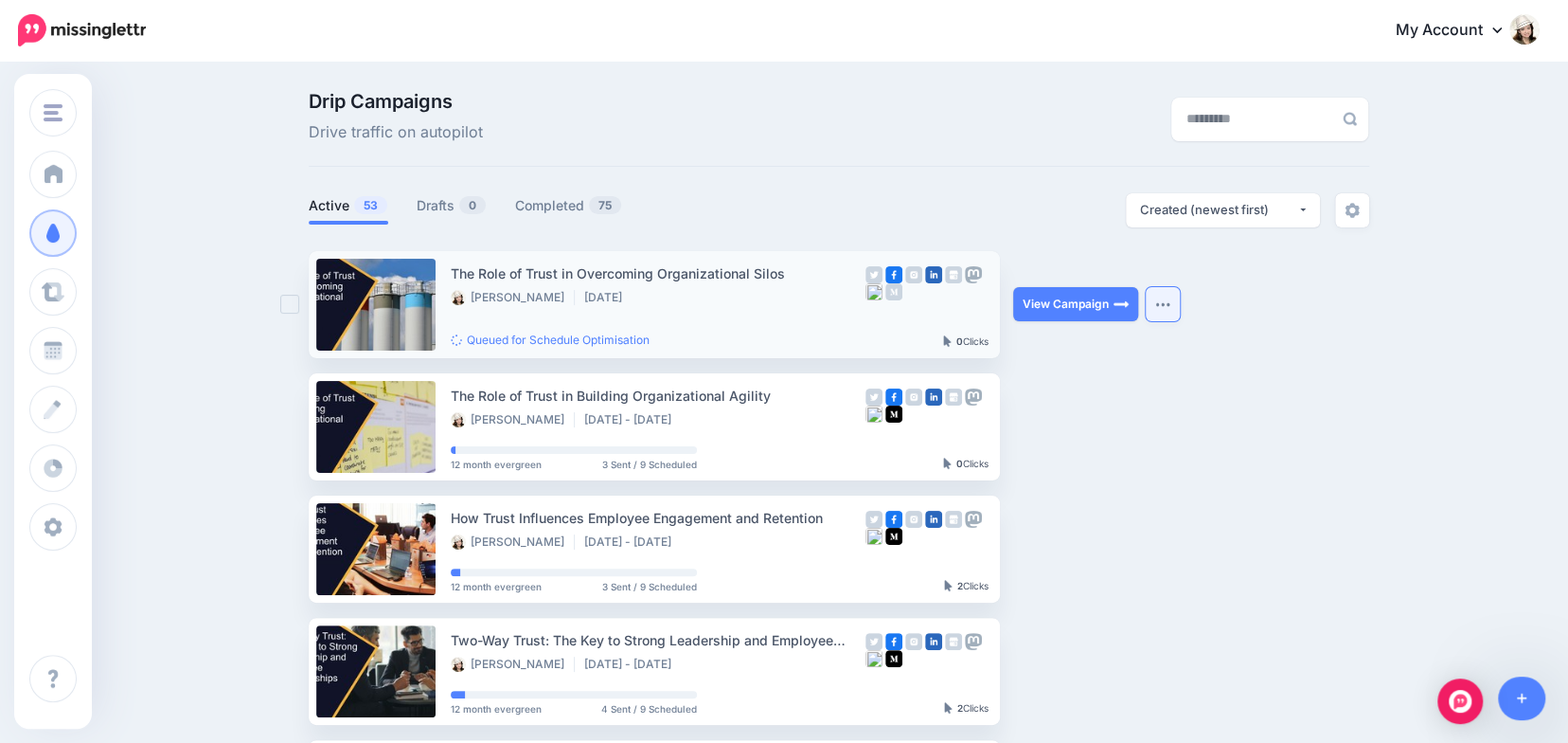
click at [1176, 306] on button "button" at bounding box center [1163, 304] width 34 height 34
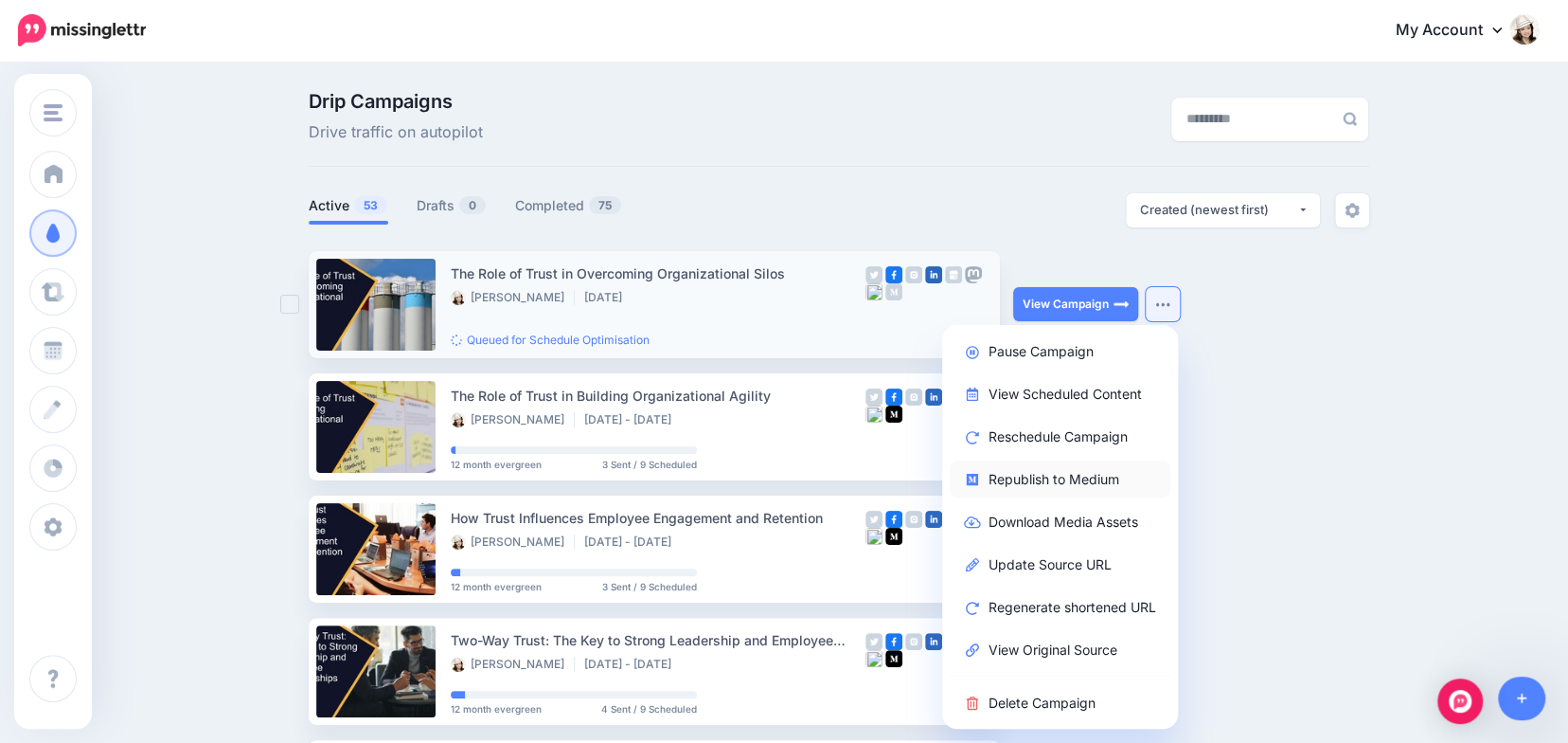
click at [1074, 480] on link "Republish to Medium" at bounding box center [1060, 479] width 220 height 37
